Goal: Task Accomplishment & Management: Complete application form

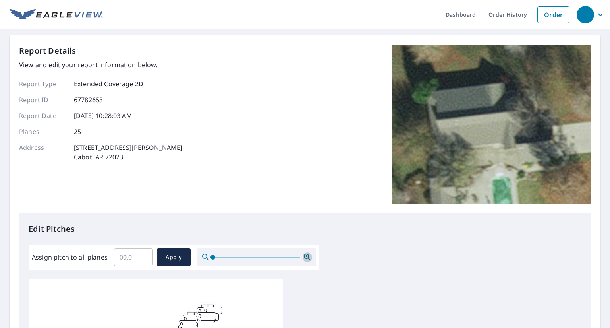
click at [303, 255] on icon "button" at bounding box center [308, 257] width 10 height 10
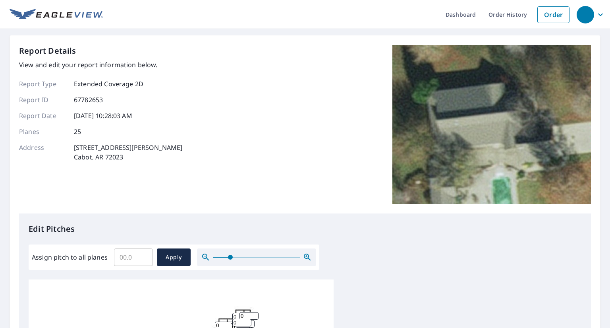
click at [303, 255] on icon "button" at bounding box center [308, 257] width 10 height 10
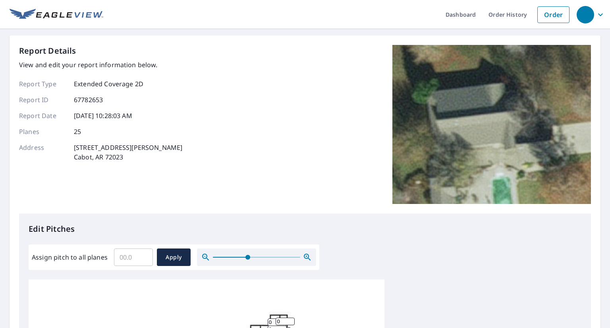
click at [303, 255] on icon "button" at bounding box center [308, 257] width 10 height 10
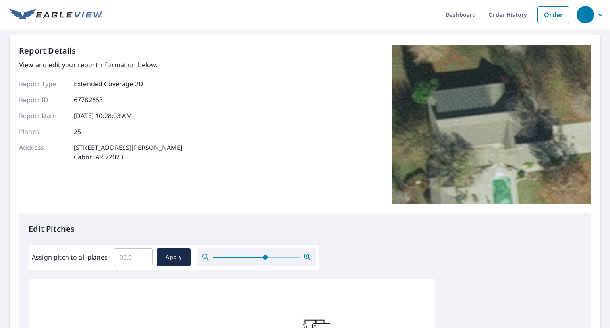
click at [303, 255] on icon "button" at bounding box center [308, 257] width 10 height 10
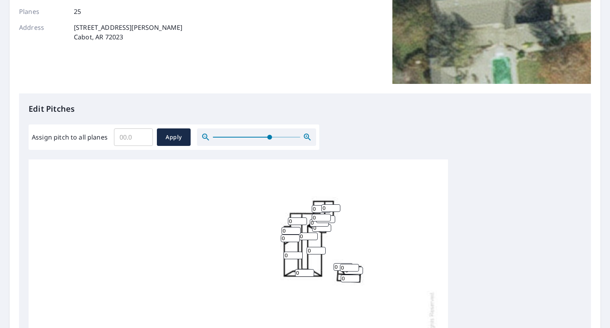
scroll to position [127, 0]
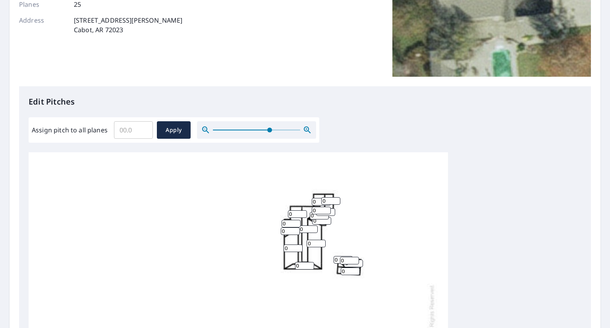
click at [285, 127] on div at bounding box center [256, 129] width 119 height 17
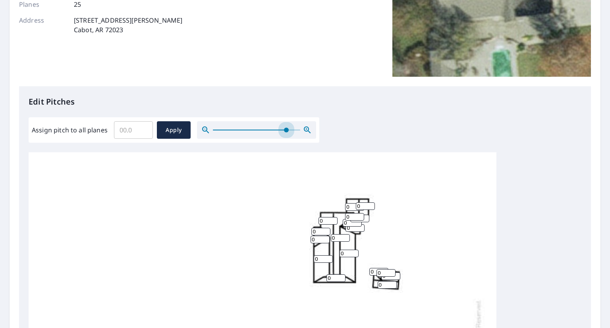
click at [285, 130] on span at bounding box center [256, 129] width 87 height 1
click at [285, 130] on span at bounding box center [286, 129] width 5 height 5
drag, startPoint x: 606, startPoint y: 150, endPoint x: 560, endPoint y: 100, distance: 67.1
click at [560, 100] on p "Edit Pitches" at bounding box center [305, 102] width 553 height 12
drag, startPoint x: 573, startPoint y: 211, endPoint x: 576, endPoint y: 317, distance: 106.4
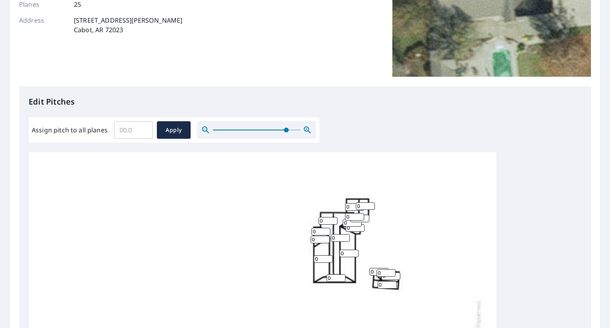
click at [576, 317] on div "Edit Pitches Assign pitch to all planes ​ Apply 0 0 0 0 0 0 0 0 0 0 0 0 0 0 0 0…" at bounding box center [305, 248] width 572 height 325
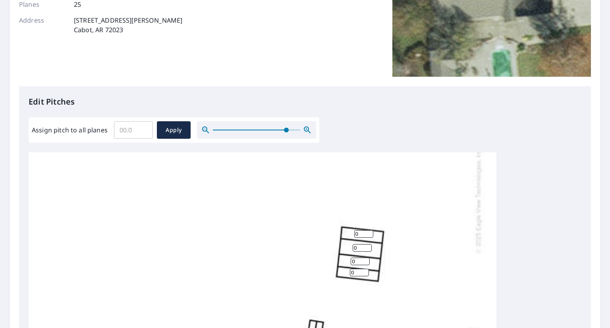
scroll to position [215, 0]
click at [203, 128] on icon "button" at bounding box center [206, 130] width 10 height 10
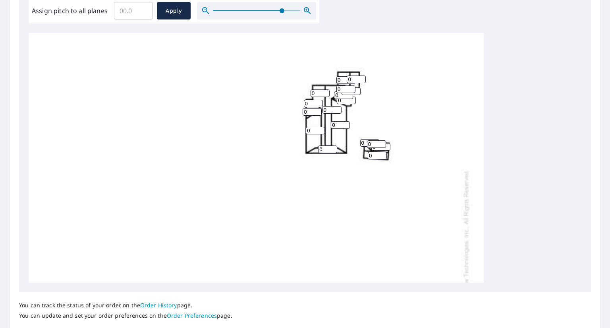
scroll to position [0, 0]
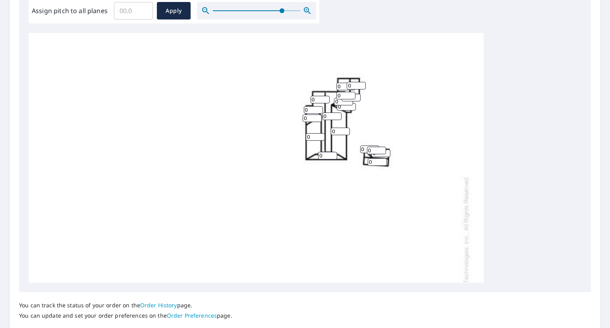
click at [291, 10] on div at bounding box center [256, 10] width 119 height 17
click at [297, 9] on div at bounding box center [256, 10] width 119 height 17
click at [293, 9] on div at bounding box center [256, 10] width 119 height 17
click at [301, 11] on div at bounding box center [256, 10] width 119 height 17
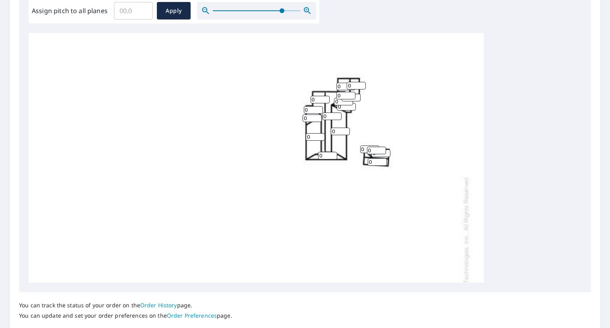
click at [302, 11] on div at bounding box center [256, 10] width 119 height 17
click at [306, 10] on icon "button" at bounding box center [306, 10] width 2 height 2
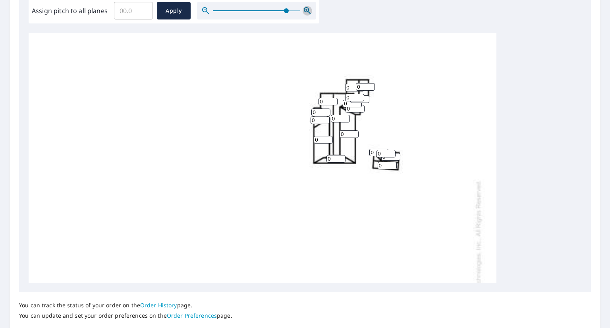
click at [306, 10] on icon "button" at bounding box center [306, 10] width 2 height 2
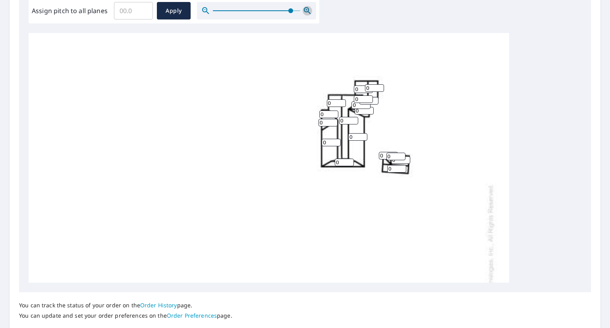
click at [306, 10] on icon "button" at bounding box center [306, 10] width 2 height 2
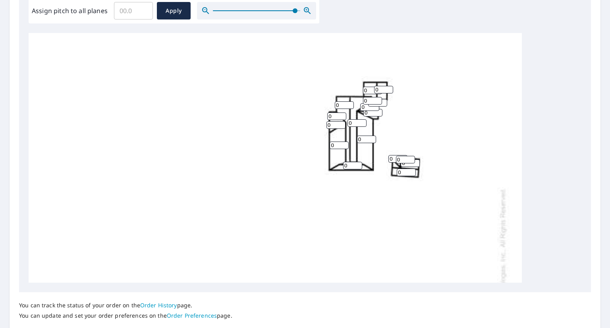
click at [306, 10] on icon "button" at bounding box center [306, 10] width 2 height 2
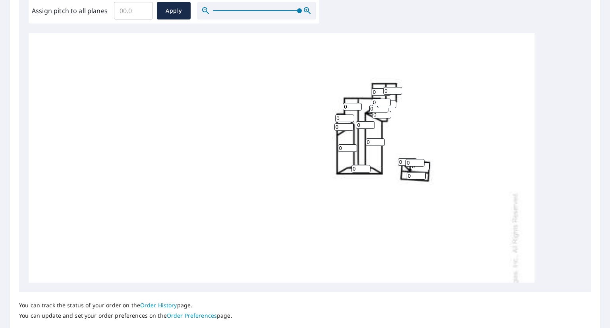
click at [306, 10] on icon "button" at bounding box center [306, 10] width 2 height 2
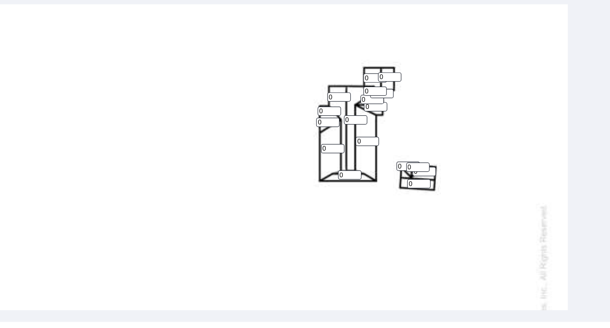
scroll to position [243, 0]
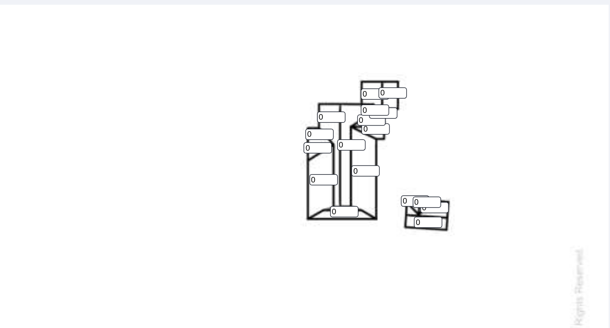
click at [397, 94] on input "0" at bounding box center [401, 95] width 19 height 8
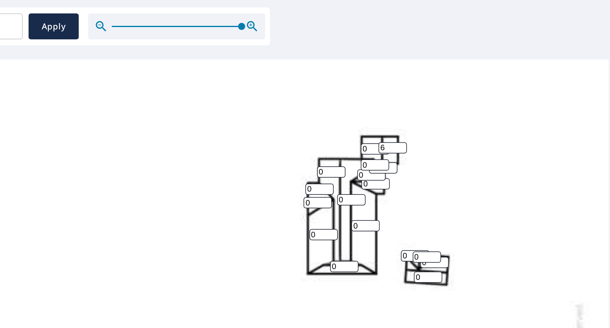
scroll to position [206, 0]
type input "6"
click at [387, 134] on input "0" at bounding box center [389, 133] width 19 height 8
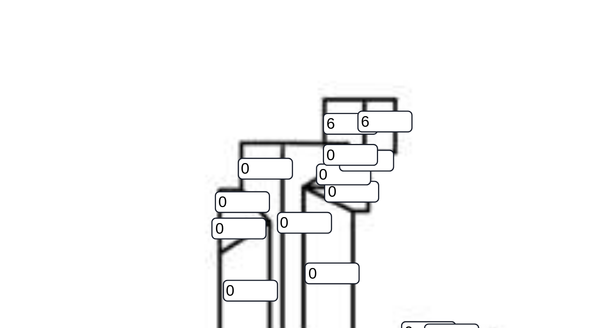
type input "6"
click at [400, 149] on input "0" at bounding box center [395, 146] width 19 height 8
type input "6"
click at [387, 144] on input "0" at bounding box center [389, 144] width 19 height 8
type input "6"
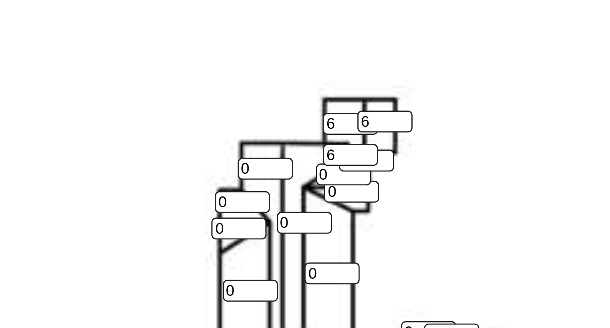
click at [382, 150] on input "0" at bounding box center [387, 150] width 19 height 8
type input "6"
click at [388, 158] on input "0" at bounding box center [390, 156] width 19 height 8
type input "6"
click at [360, 149] on input "0" at bounding box center [360, 149] width 19 height 8
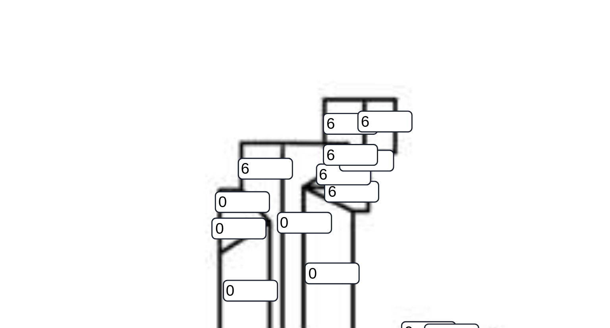
type input "6"
click at [371, 167] on input "0" at bounding box center [373, 167] width 19 height 8
type input "6"
click at [350, 161] on input "0" at bounding box center [352, 160] width 19 height 8
type input "6"
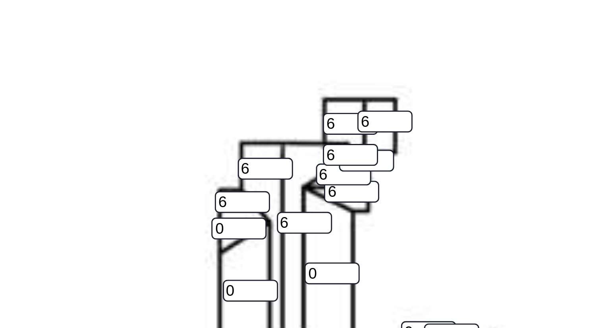
click at [352, 170] on input "0" at bounding box center [351, 169] width 19 height 8
type input "6"
click at [384, 185] on input "0" at bounding box center [383, 185] width 19 height 8
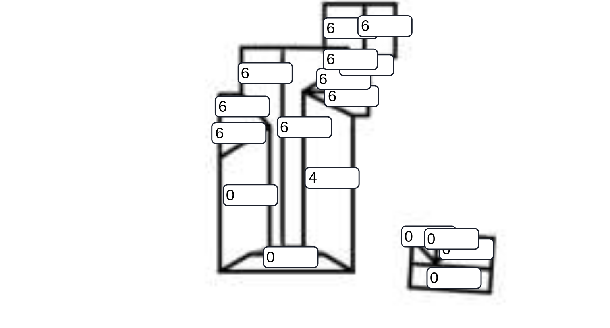
scroll to position [48, 0]
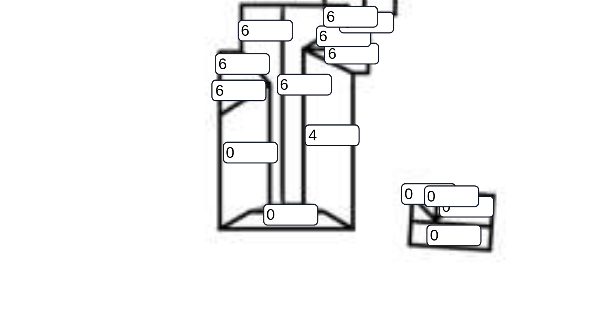
type input "4"
click at [354, 141] on input "0" at bounding box center [355, 143] width 19 height 8
type input "4"
click at [368, 162] on input "0" at bounding box center [369, 164] width 19 height 8
type input "4"
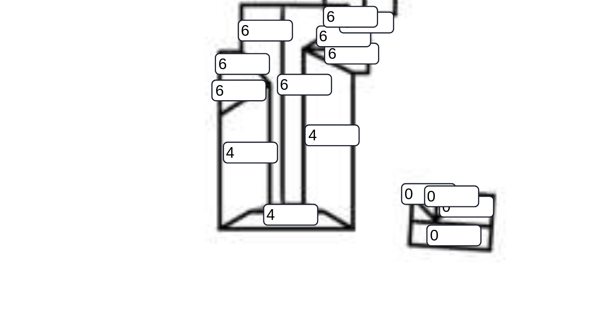
click at [422, 160] on input "0" at bounding box center [424, 158] width 19 height 8
type input "6"
click at [411, 156] on input "0" at bounding box center [416, 157] width 19 height 8
type input "5"
click at [427, 164] on input "0" at bounding box center [429, 162] width 19 height 8
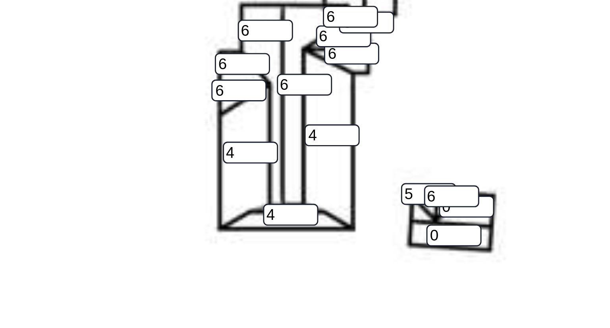
click at [410, 158] on input "5" at bounding box center [416, 157] width 19 height 8
type input "6"
click at [424, 173] on input "0" at bounding box center [425, 172] width 19 height 8
type input "6"
click at [427, 164] on input "0" at bounding box center [429, 162] width 19 height 8
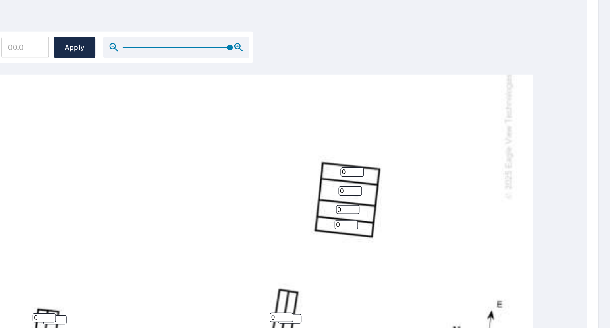
scroll to position [249, 0]
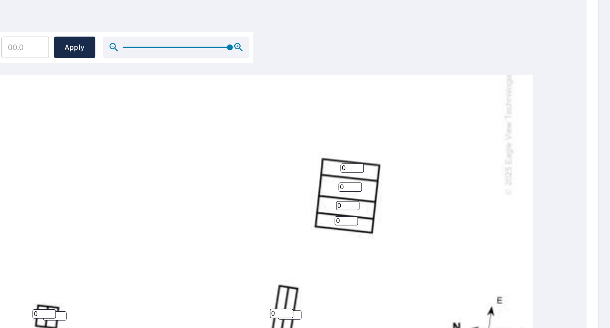
type input "6"
click at [393, 148] on input "0" at bounding box center [399, 149] width 19 height 8
type input "1"
click at [399, 165] on input "0" at bounding box center [398, 164] width 19 height 8
type input "1"
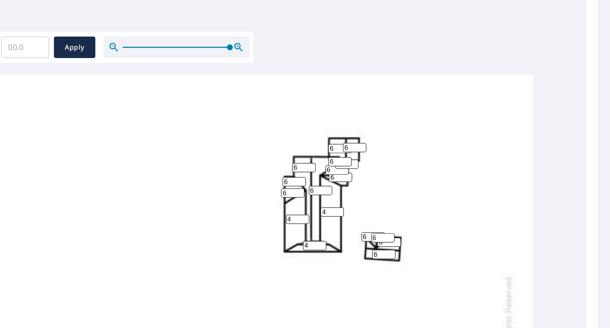
scroll to position [245, 0]
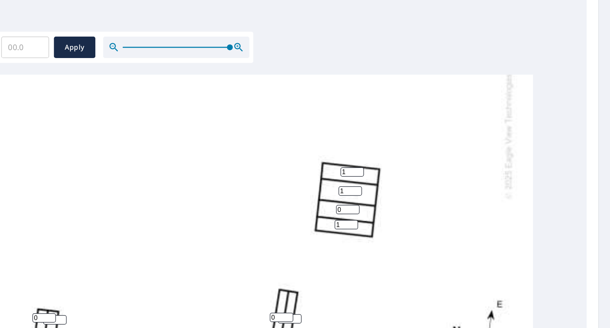
type input "1"
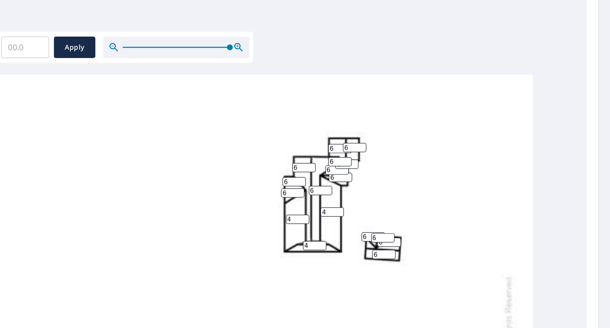
scroll to position [267, 0]
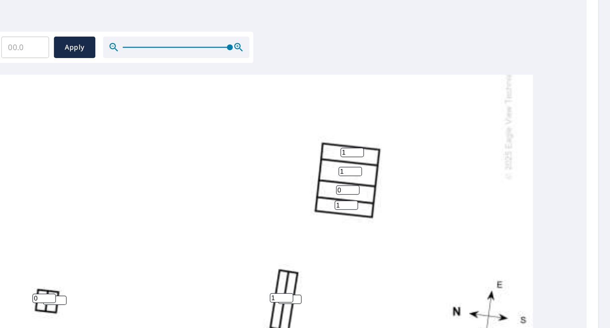
type input "1"
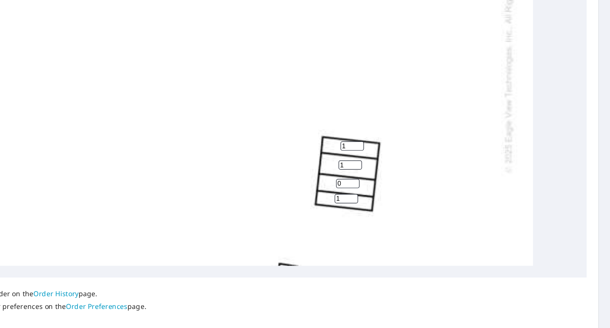
scroll to position [179, 0]
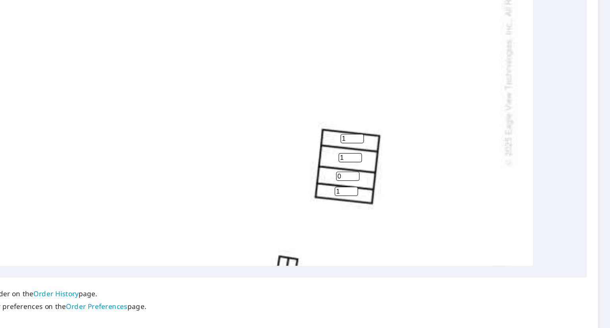
click at [453, 100] on div "4 1 4 6 0 1 6 1 1 1 6 4 6 6 6 1 6 1 6 6 6 6 6 6 6" at bounding box center [288, 54] width 518 height 509
click at [396, 154] on input "0" at bounding box center [396, 155] width 19 height 8
type input "1"
click at [460, 145] on div "4 1 4 6 1 1 6 1 1 1 6 4 6 6 6 1 6 1 6 6 6 6 6 6 6" at bounding box center [288, 54] width 518 height 509
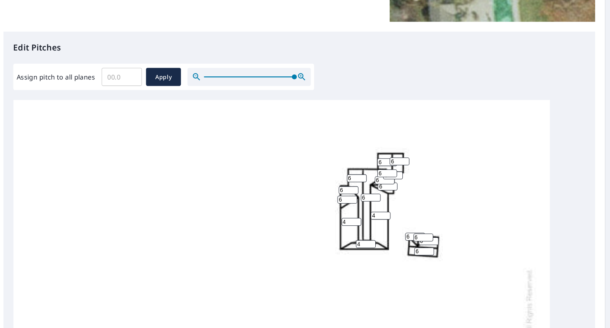
scroll to position [181, 0]
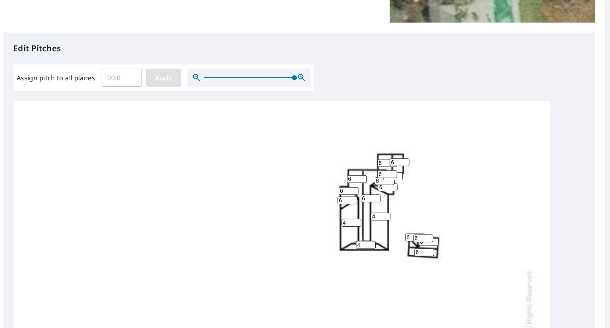
click at [170, 75] on span "Apply" at bounding box center [173, 76] width 21 height 10
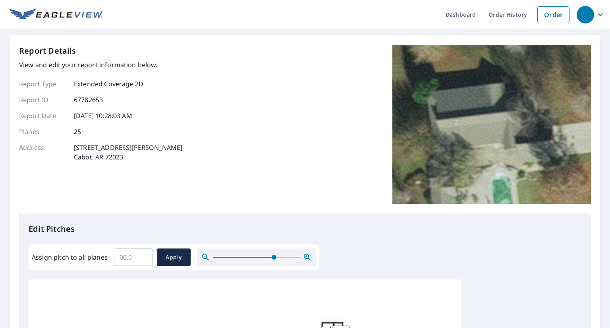
scroll to position [31, 0]
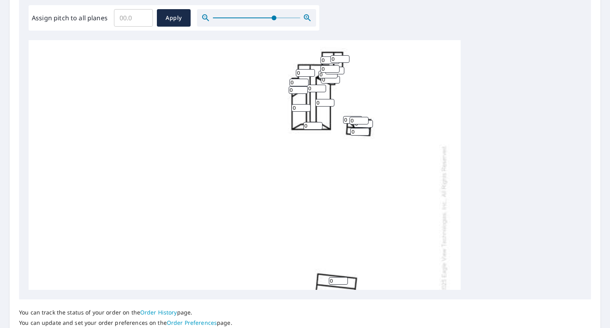
click at [352, 118] on input "0" at bounding box center [358, 121] width 19 height 8
type input "6"
click at [360, 131] on input "0" at bounding box center [359, 132] width 19 height 8
type input "06"
click at [306, 19] on icon "button" at bounding box center [307, 17] width 7 height 7
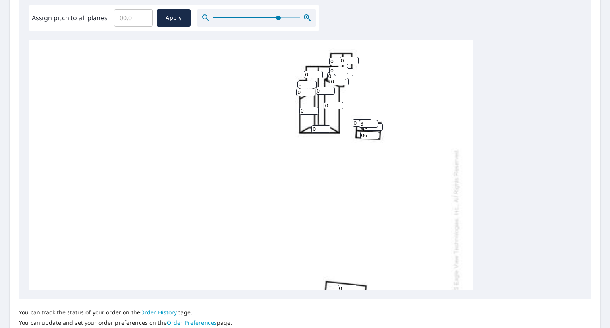
click at [306, 19] on icon "button" at bounding box center [307, 17] width 7 height 7
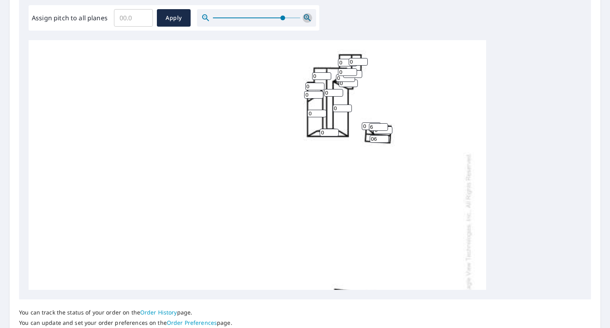
click at [306, 19] on icon "button" at bounding box center [307, 17] width 7 height 7
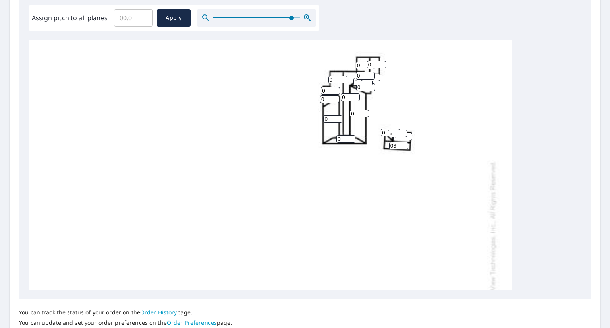
click at [408, 135] on input "1" at bounding box center [402, 137] width 19 height 8
click at [408, 135] on input "2" at bounding box center [402, 137] width 19 height 8
click at [408, 135] on input "3" at bounding box center [402, 137] width 19 height 8
click at [408, 135] on input "4" at bounding box center [402, 137] width 19 height 8
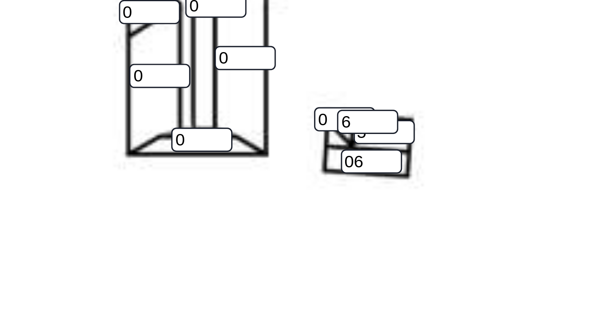
click at [409, 138] on input "5" at bounding box center [402, 140] width 19 height 8
type input "6"
click at [409, 138] on input "6" at bounding box center [402, 140] width 19 height 8
click at [384, 134] on input "0" at bounding box center [390, 136] width 19 height 8
type input "6"
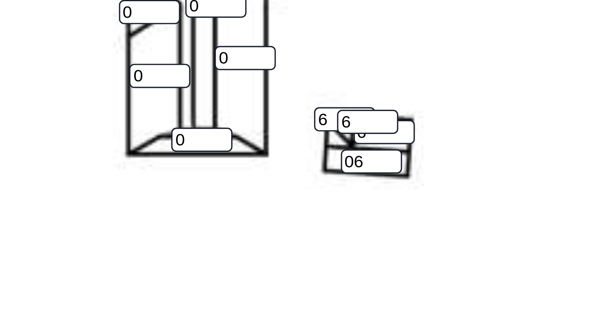
click at [344, 140] on input "0" at bounding box center [345, 142] width 19 height 8
click at [396, 147] on input "06" at bounding box center [398, 149] width 19 height 8
type input "0"
type input "6"
click at [393, 162] on div "0 0 0 0 0 0 0 0 0 0 0 0 6 6 0 0 0 0 0 0 0 6 6 0 0" at bounding box center [270, 249] width 483 height 474
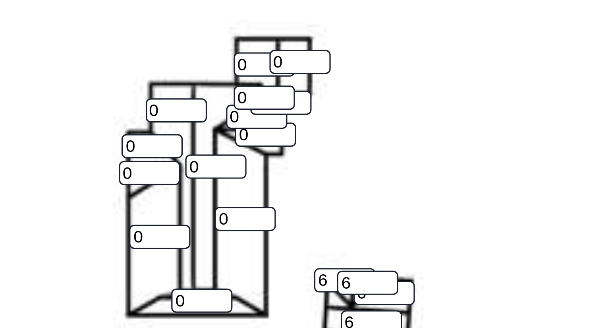
scroll to position [217, 0]
click at [358, 169] on input "0" at bounding box center [359, 167] width 19 height 8
type input "4"
click at [350, 193] on input "0" at bounding box center [345, 192] width 19 height 8
type input "4"
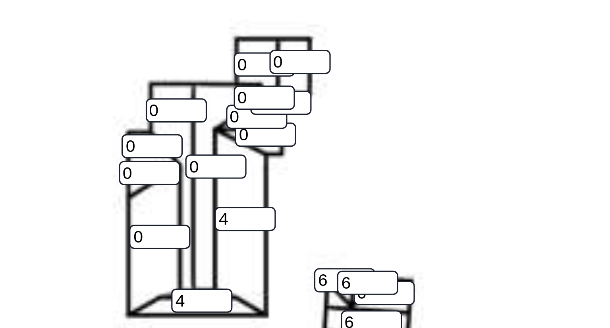
click at [334, 173] on input "0" at bounding box center [332, 172] width 19 height 8
type input "4"
click at [328, 145] on input "0" at bounding box center [330, 144] width 19 height 8
type input "6"
click at [331, 154] on input "0" at bounding box center [329, 152] width 19 height 8
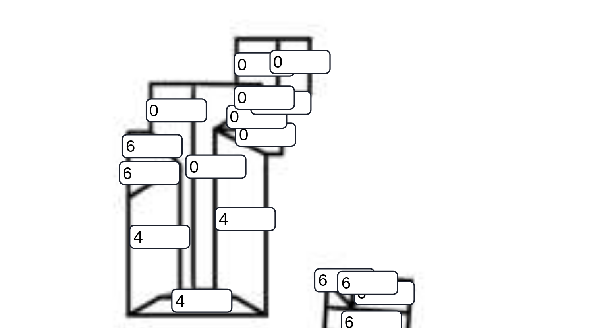
type input "6"
click at [337, 133] on input "0" at bounding box center [337, 133] width 19 height 8
type input "6"
click at [346, 152] on input "0" at bounding box center [350, 150] width 19 height 8
type input "6"
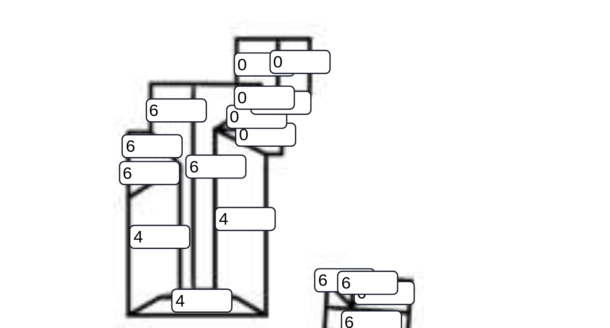
click at [365, 142] on input "0" at bounding box center [365, 141] width 19 height 8
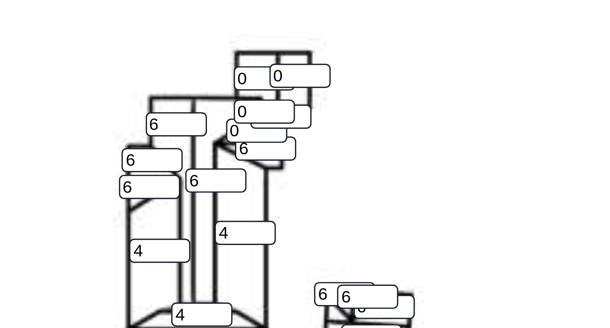
scroll to position [212, 0]
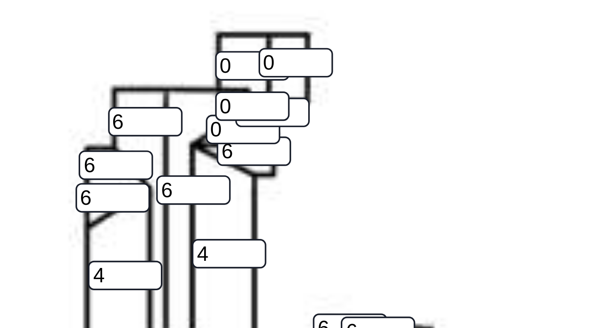
type input "6"
click at [376, 136] on input "0" at bounding box center [370, 135] width 19 height 8
type input "6"
click at [358, 139] on input "0" at bounding box center [362, 140] width 19 height 8
type input "6"
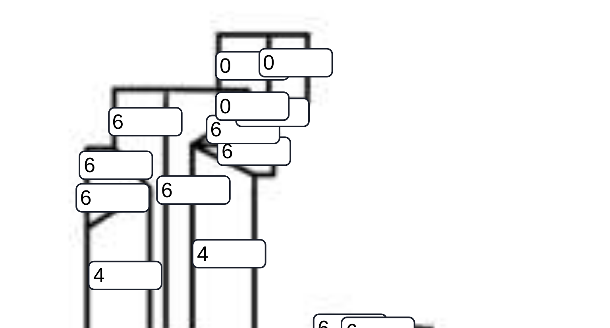
click at [364, 131] on input "0" at bounding box center [365, 134] width 19 height 8
type input "6"
click at [374, 124] on input "0" at bounding box center [376, 123] width 19 height 8
type input "6"
click at [362, 123] on input "0" at bounding box center [365, 123] width 19 height 8
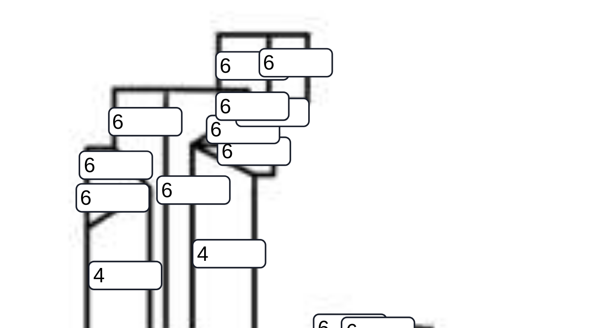
type input "6"
click at [385, 146] on div "4 0 4 6 0 0 6 0 0 0 6 4 6 6 6 0 6 0 6 6 6 6 6 6 6" at bounding box center [270, 304] width 483 height 474
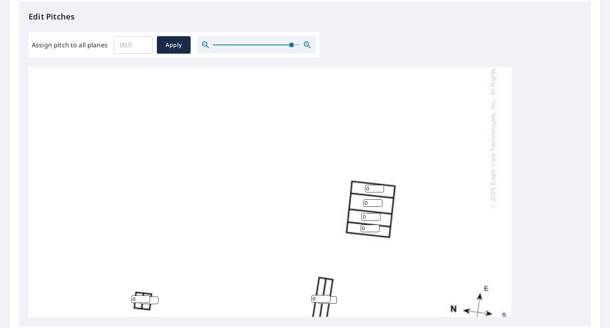
scroll to position [181, 0]
click at [374, 190] on input "0" at bounding box center [374, 189] width 19 height 8
type input "0"
type input "1"
click at [376, 198] on div "4 0 4 6 0 1 6 0 0 0 6 4 6 6 6 0 6 0 6 6 6 6 6 6 6" at bounding box center [270, 123] width 483 height 474
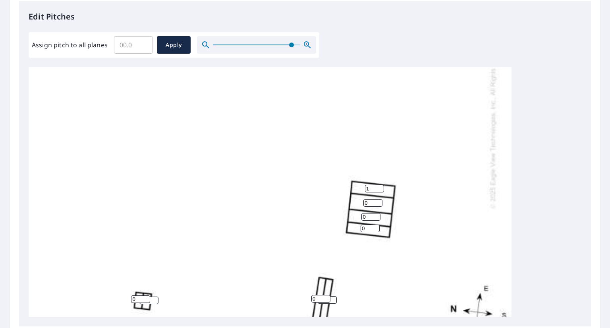
click at [371, 202] on input "0" at bounding box center [372, 203] width 19 height 8
type input "1"
click at [372, 217] on input "0" at bounding box center [370, 217] width 19 height 8
type input "1"
click at [370, 228] on input "0" at bounding box center [369, 228] width 19 height 8
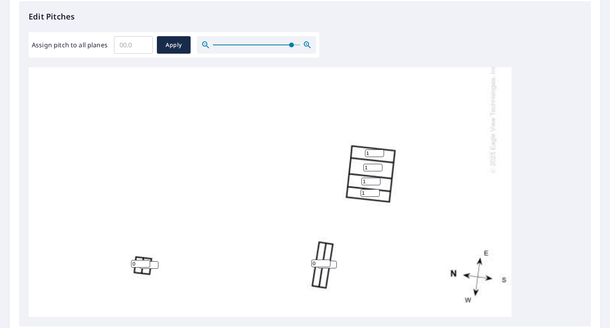
scroll to position [232, 0]
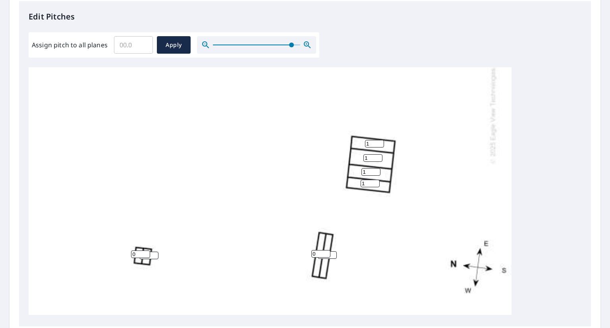
type input "1"
click at [321, 251] on input "0" at bounding box center [320, 254] width 19 height 8
type input "1"
click at [336, 251] on input "0" at bounding box center [327, 255] width 19 height 8
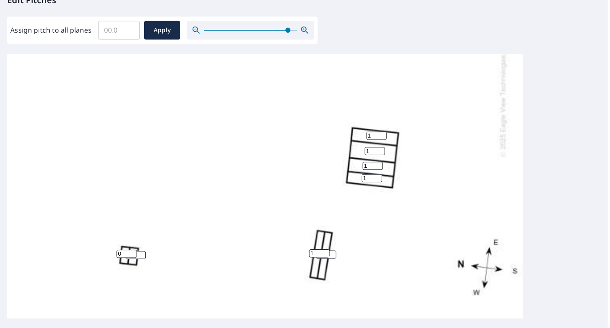
type input "1"
click at [141, 256] on div "4 1 4 6 1 1 6 1 1 1 6 4 6 6 6 0 6 0 6 6 6 6 6 6 6" at bounding box center [270, 78] width 483 height 474
click at [142, 250] on input "0" at bounding box center [140, 254] width 19 height 8
type input "1"
click at [156, 251] on input "0" at bounding box center [148, 255] width 19 height 8
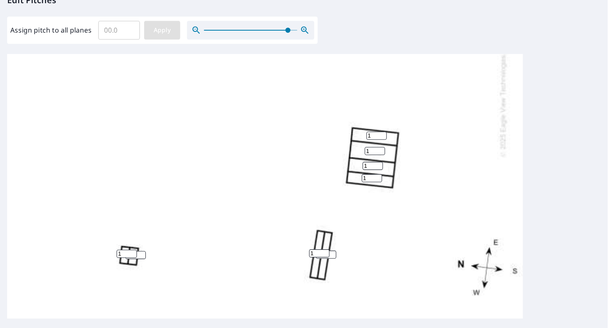
type input "1"
click at [167, 46] on span "Apply" at bounding box center [173, 45] width 21 height 10
click at [181, 39] on button "Apply" at bounding box center [174, 44] width 34 height 17
click at [366, 133] on div at bounding box center [270, 78] width 483 height 474
click at [387, 133] on div at bounding box center [270, 78] width 483 height 474
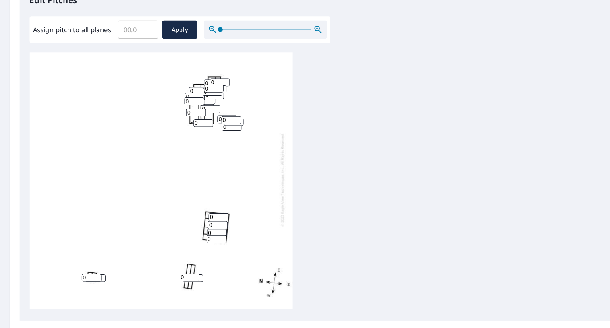
scroll to position [229, 0]
click at [305, 26] on icon "button" at bounding box center [306, 27] width 2 height 2
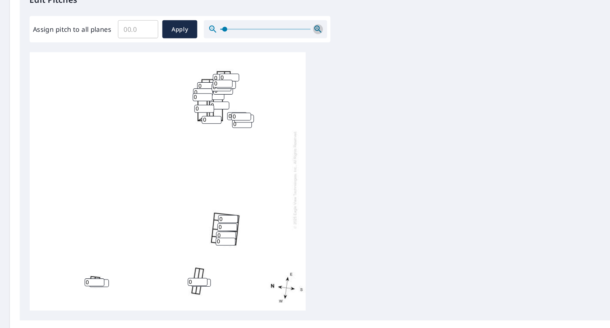
click at [305, 26] on icon "button" at bounding box center [306, 27] width 2 height 2
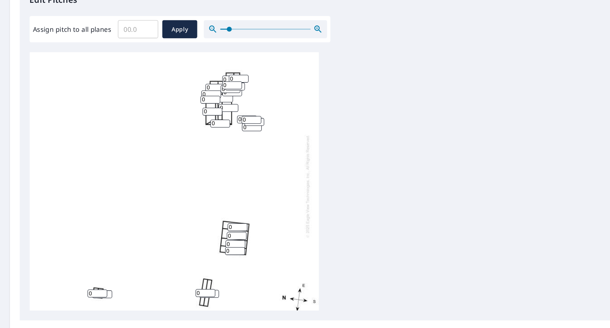
click at [305, 26] on icon "button" at bounding box center [306, 27] width 2 height 2
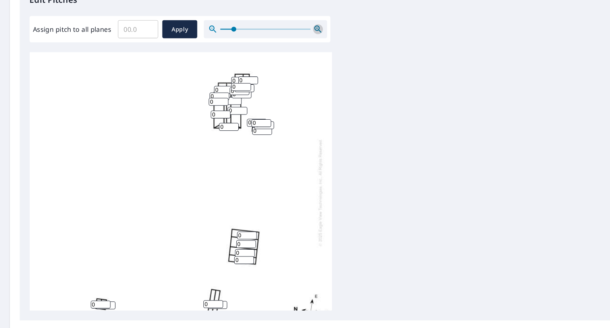
click at [305, 26] on icon "button" at bounding box center [306, 27] width 2 height 2
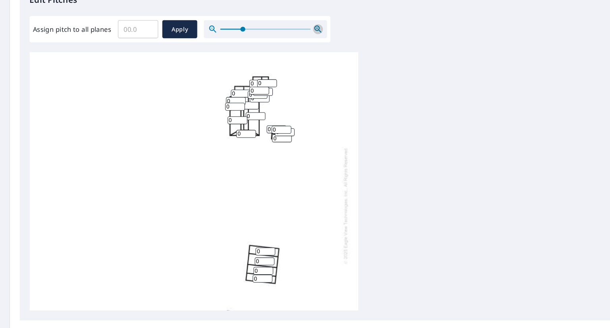
click at [305, 26] on icon "button" at bounding box center [306, 27] width 2 height 2
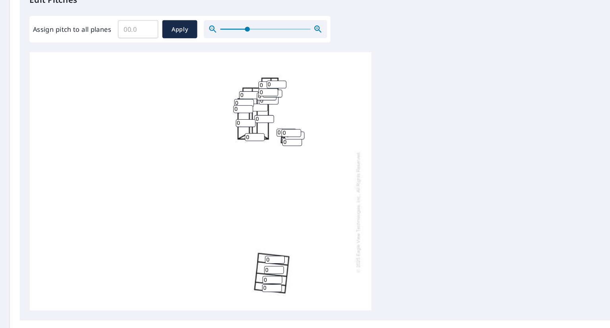
click at [305, 26] on icon "button" at bounding box center [306, 27] width 2 height 2
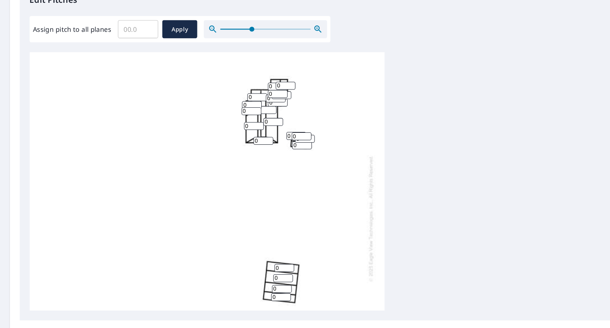
click at [305, 26] on icon "button" at bounding box center [306, 27] width 2 height 2
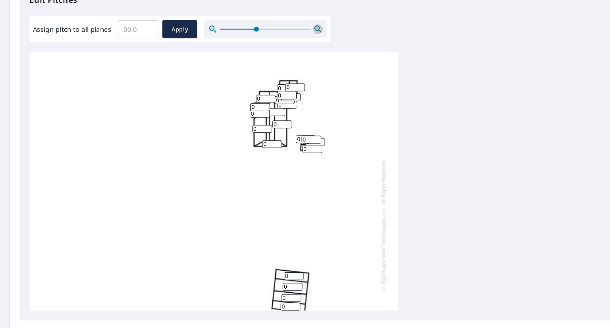
click at [305, 26] on icon "button" at bounding box center [306, 27] width 2 height 2
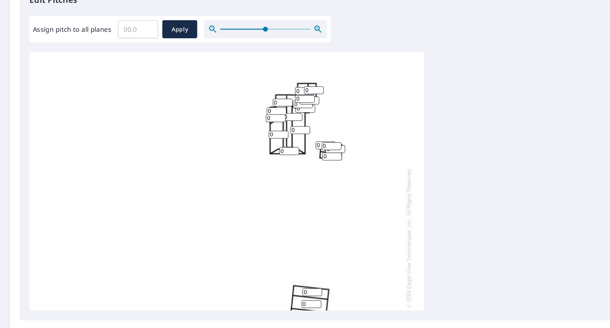
click at [305, 26] on icon "button" at bounding box center [306, 27] width 2 height 2
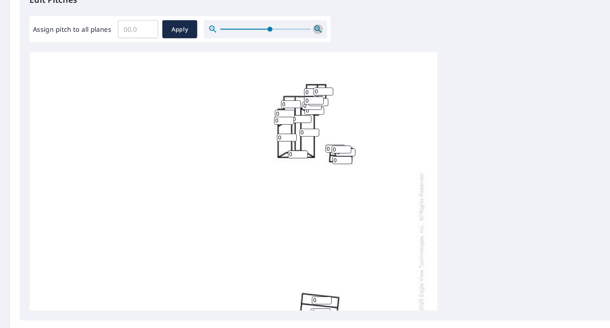
click at [305, 26] on icon "button" at bounding box center [306, 27] width 2 height 2
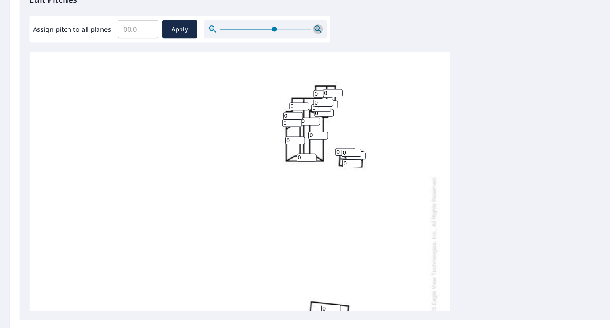
click at [305, 26] on icon "button" at bounding box center [306, 27] width 2 height 2
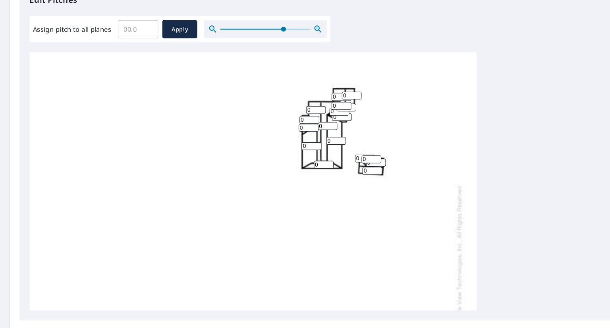
click at [305, 26] on icon "button" at bounding box center [306, 27] width 2 height 2
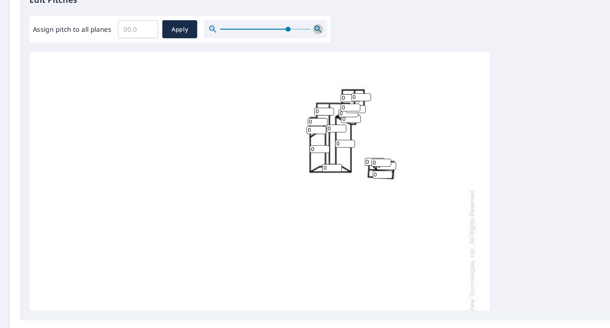
click at [305, 26] on icon "button" at bounding box center [306, 27] width 2 height 2
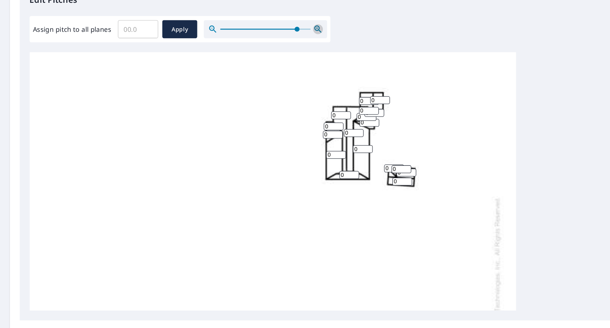
click at [305, 26] on icon "button" at bounding box center [306, 27] width 2 height 2
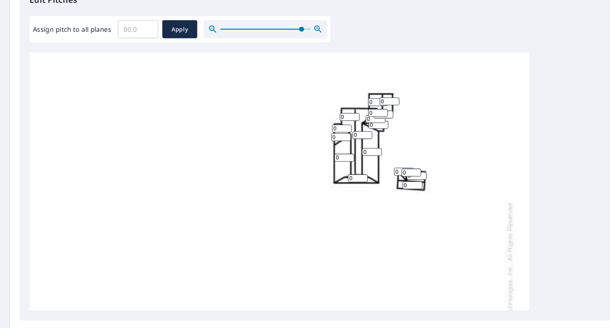
click at [362, 97] on input "0" at bounding box center [365, 99] width 19 height 8
type input "6"
type input "4"
type input "6"
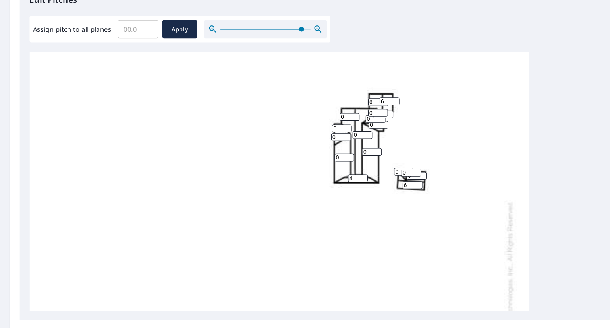
type input "6"
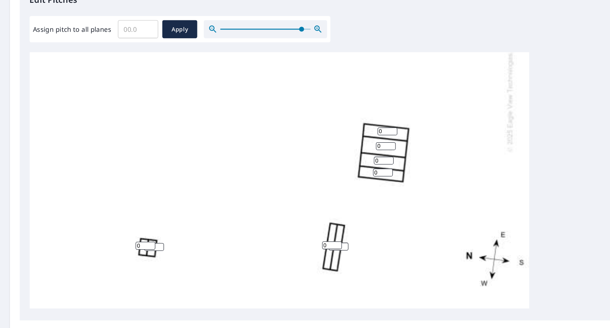
type input "1"
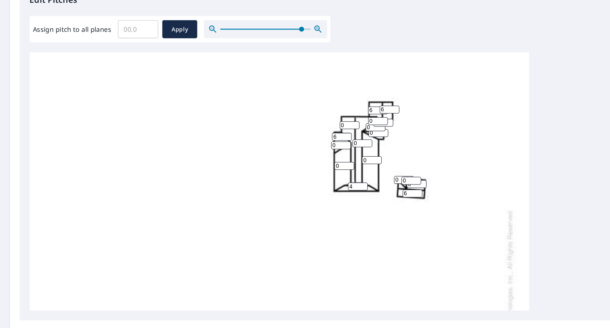
type input "6"
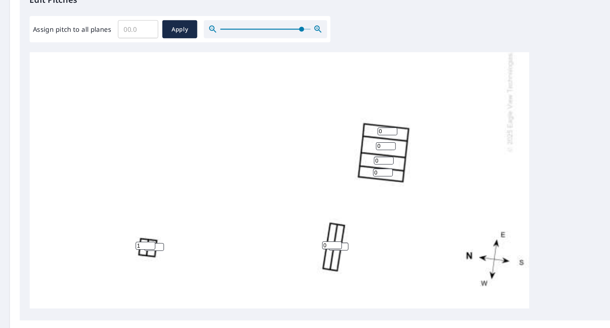
type input "1"
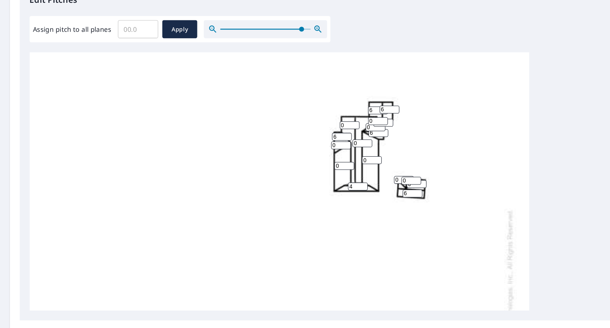
type input "6"
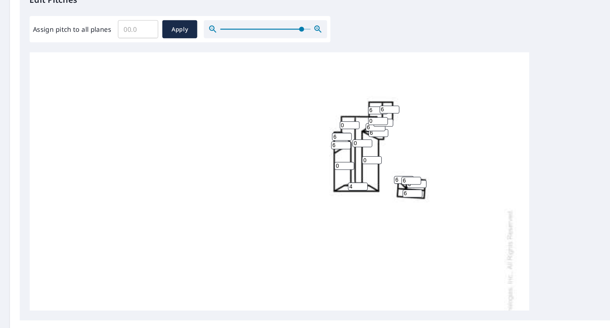
type input "6"
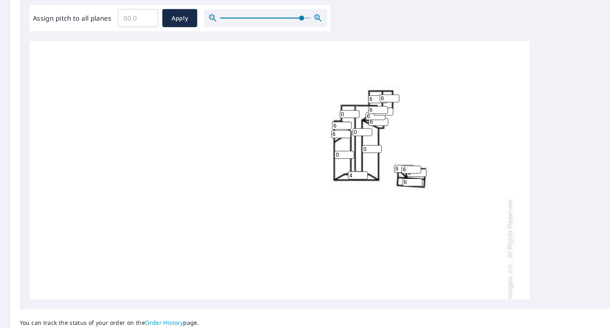
click at [335, 123] on input "0" at bounding box center [337, 121] width 19 height 8
type input "6"
click at [348, 140] on input "0" at bounding box center [350, 139] width 19 height 8
type input "6"
click at [357, 157] on input "0" at bounding box center [359, 155] width 19 height 8
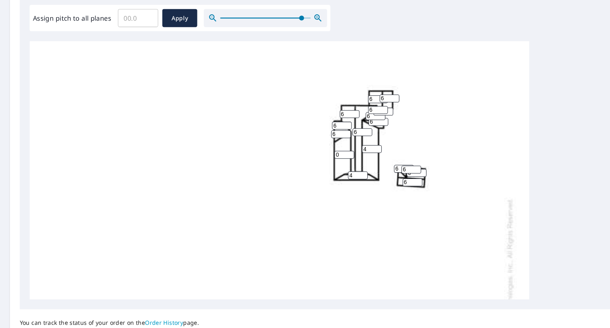
type input "4"
click at [333, 160] on input "0" at bounding box center [332, 160] width 19 height 8
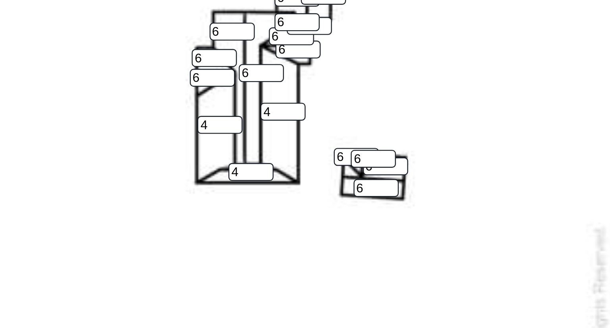
type input "4"
click at [403, 183] on input "6" at bounding box center [402, 180] width 19 height 8
type input "6"
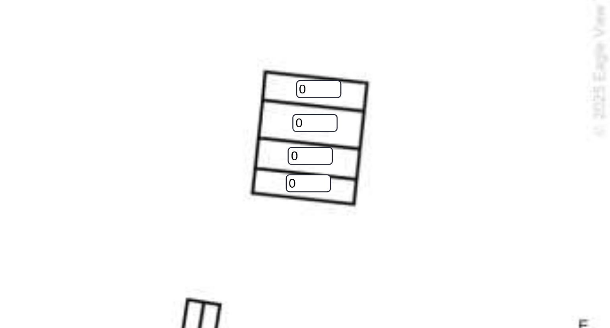
scroll to position [208, 0]
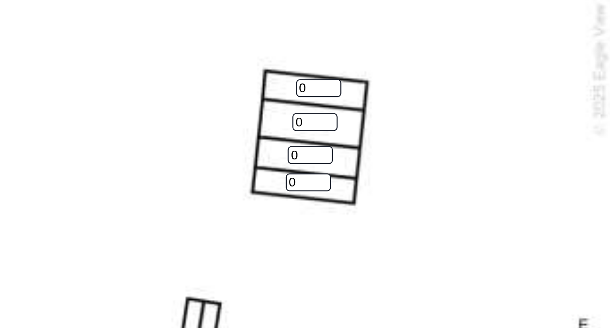
click at [374, 148] on input "0" at bounding box center [374, 147] width 19 height 8
type input "1"
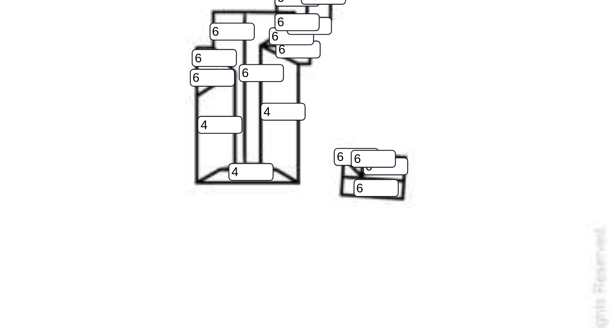
scroll to position [221, 0]
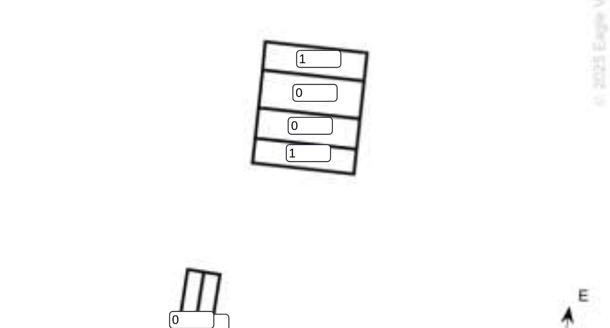
type input "1"
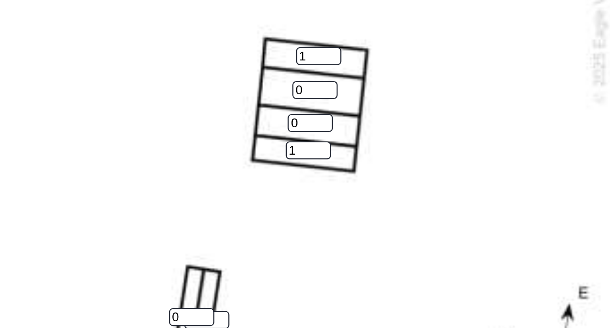
type input "1"
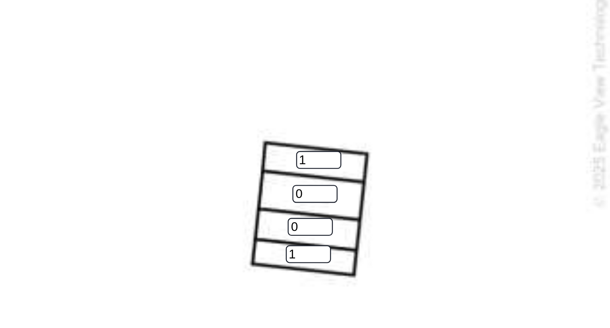
scroll to position [183, 0]
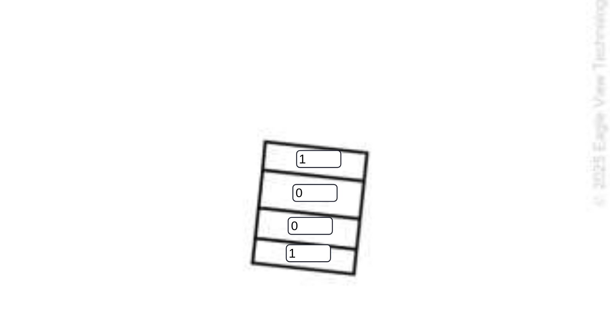
click at [375, 187] on input "0" at bounding box center [372, 187] width 19 height 8
type input "1"
click at [372, 201] on input "0" at bounding box center [370, 201] width 19 height 8
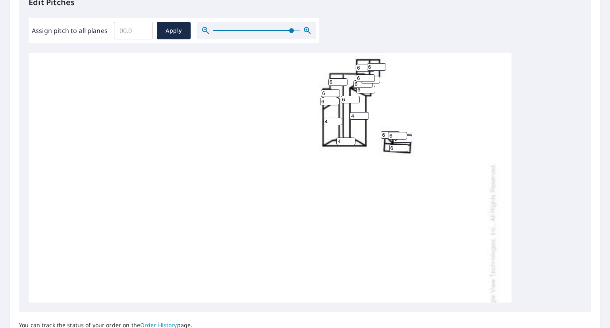
scroll to position [40, 0]
type input "1"
click at [174, 31] on span "Apply" at bounding box center [173, 31] width 21 height 10
click at [288, 223] on div at bounding box center [270, 250] width 483 height 474
click at [546, 264] on div at bounding box center [305, 177] width 553 height 249
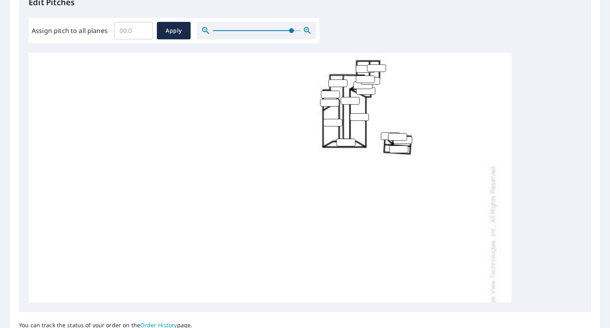
click at [330, 238] on div at bounding box center [270, 250] width 483 height 474
click at [134, 37] on input "Assign pitch to all planes" at bounding box center [133, 30] width 39 height 22
click at [144, 27] on input "0.1" at bounding box center [133, 30] width 39 height 22
click at [144, 27] on input "0.2" at bounding box center [133, 30] width 39 height 22
click at [144, 27] on input "0.3" at bounding box center [133, 30] width 39 height 22
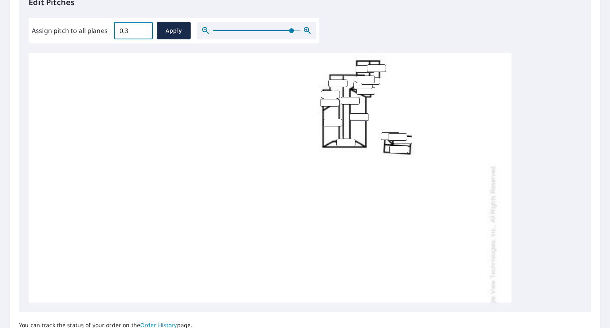
type input "0"
type input "6"
click at [168, 29] on span "Apply" at bounding box center [173, 31] width 21 height 10
type input "6"
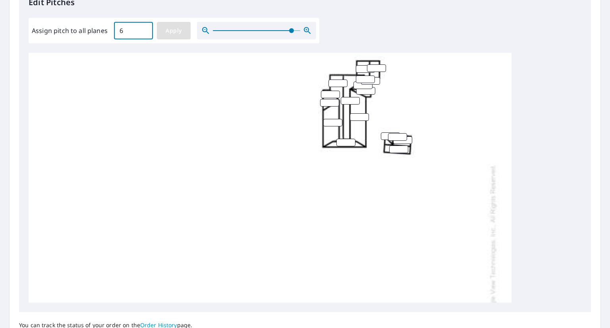
type input "6"
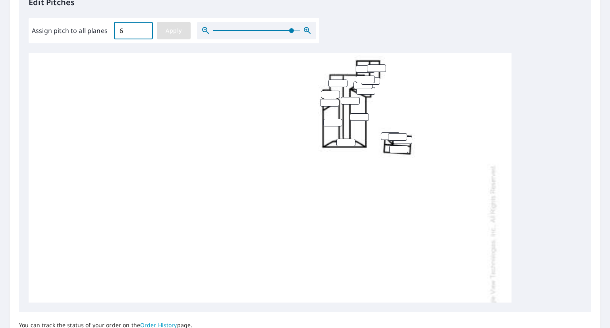
type input "6"
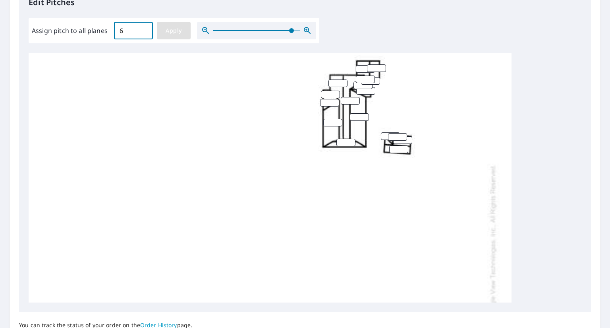
type input "6"
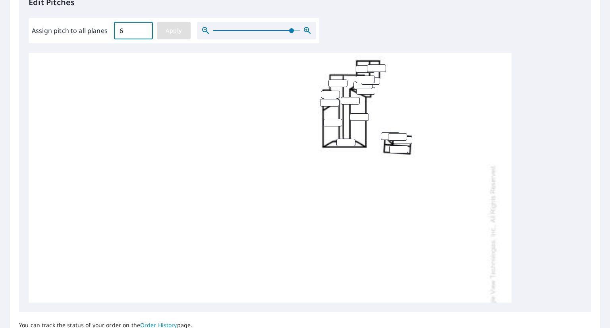
type input "6"
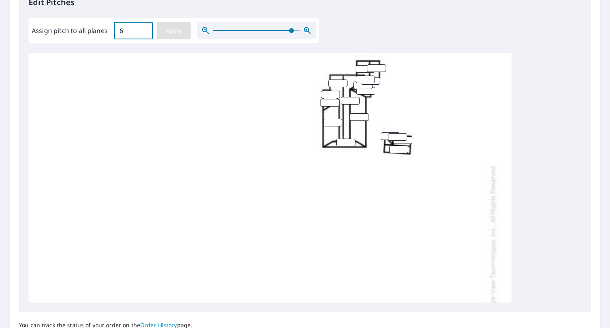
type input "6"
drag, startPoint x: 572, startPoint y: 105, endPoint x: 594, endPoint y: 199, distance: 96.0
click at [594, 199] on div "Report Details View and edit your report information below. Report Type Extende…" at bounding box center [305, 92] width 591 height 567
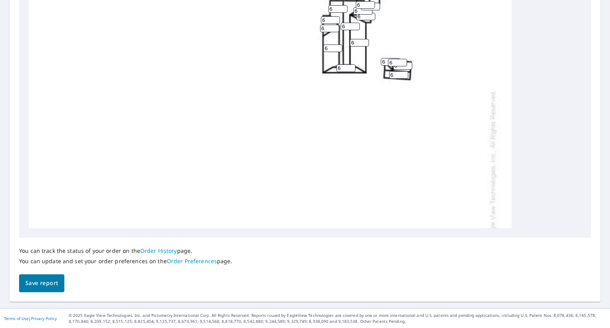
scroll to position [0, 0]
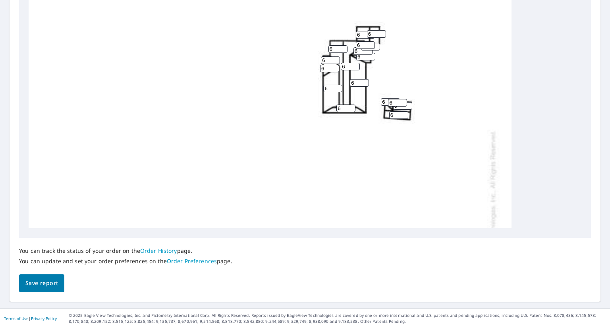
click at [328, 88] on input "6" at bounding box center [332, 89] width 19 height 8
type input "4"
click at [355, 83] on input "6" at bounding box center [359, 83] width 19 height 8
type input "4"
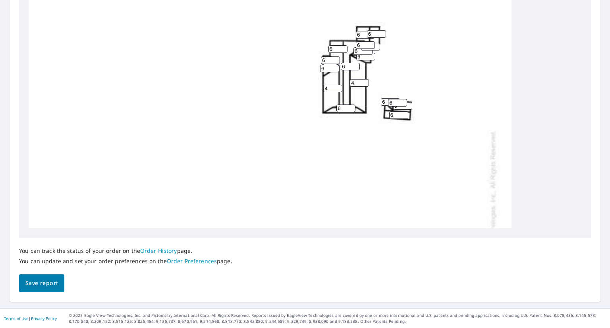
click at [340, 109] on input "6" at bounding box center [345, 108] width 19 height 8
type input "4"
click at [42, 287] on span "Save report" at bounding box center [41, 283] width 33 height 10
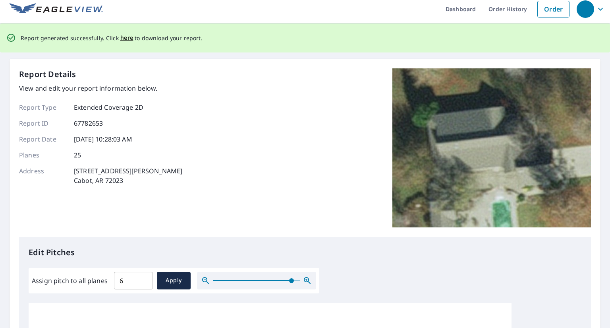
scroll to position [0, 0]
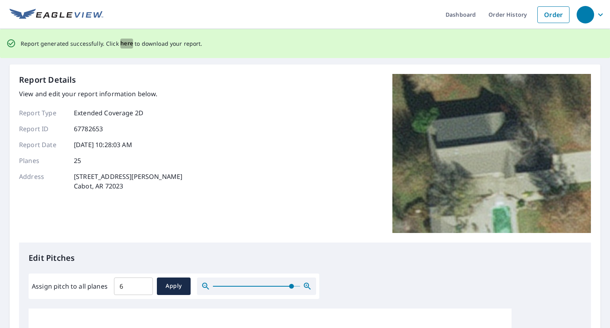
click at [124, 40] on span "here" at bounding box center [126, 44] width 13 height 10
